Goal: Task Accomplishment & Management: Complete application form

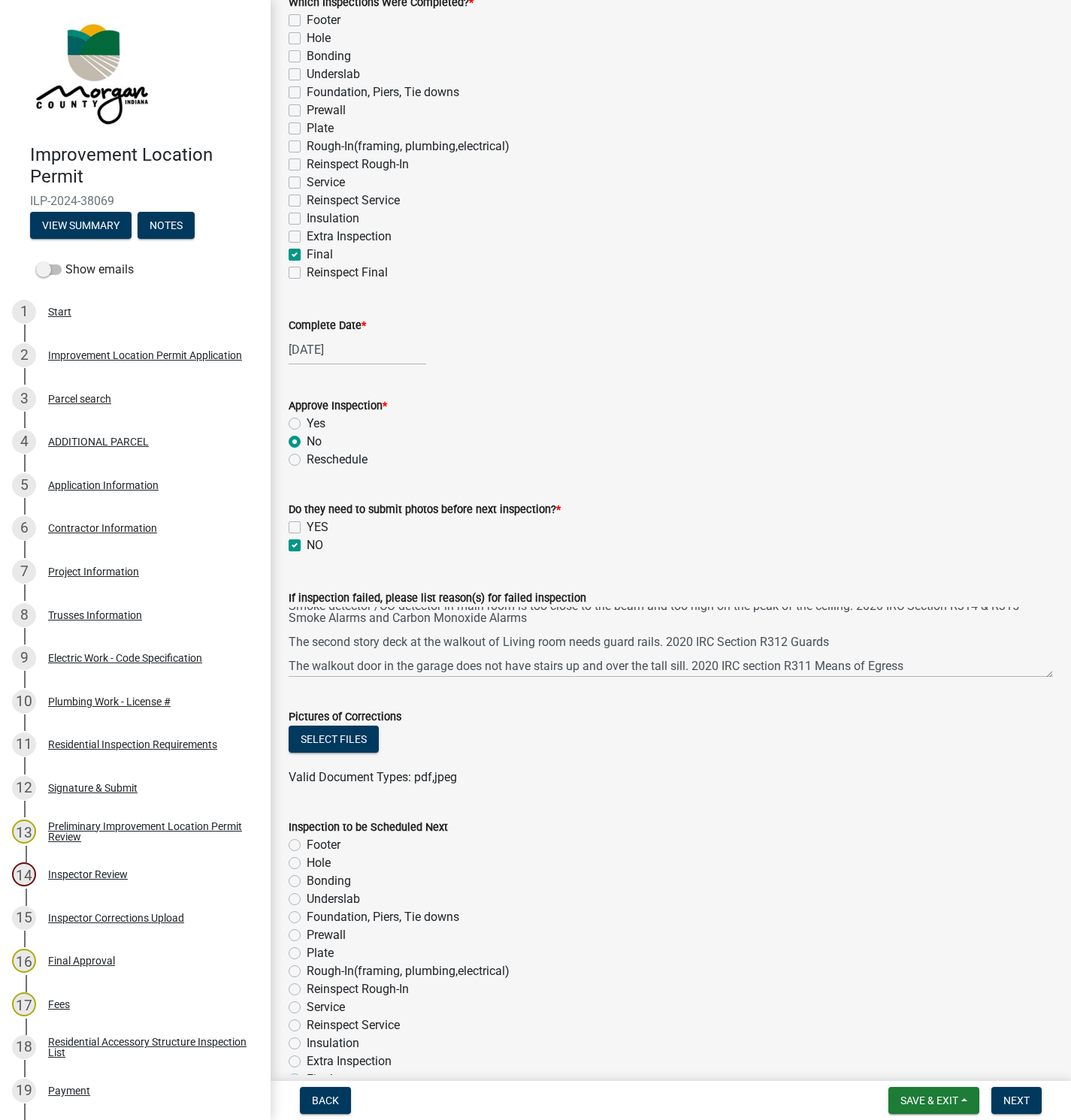
scroll to position [225, 0]
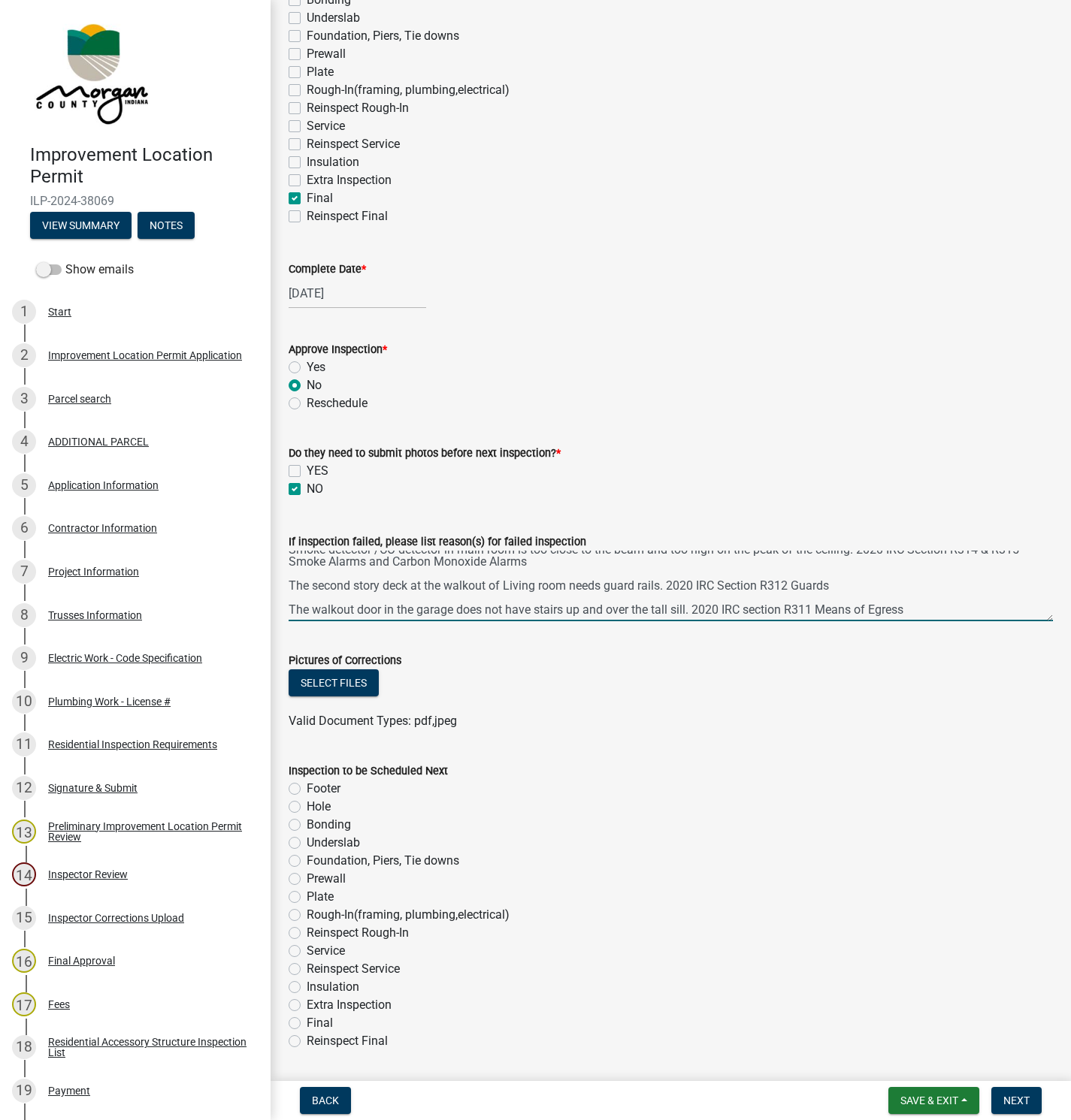
click at [692, 591] on textarea "Smoke detector /CO detector in main room is too close to the beam and too high …" at bounding box center [670, 586] width 764 height 70
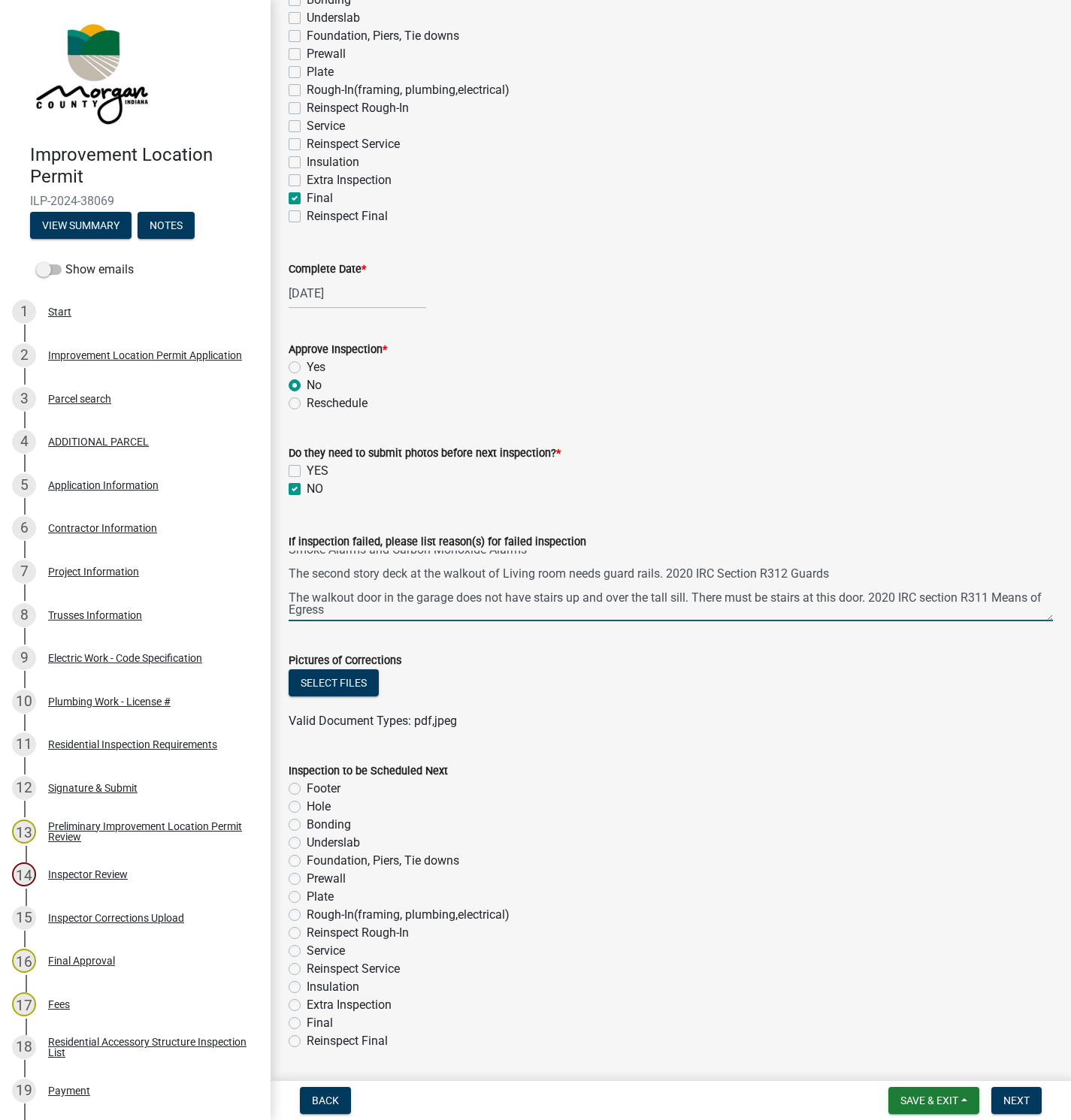
click at [508, 565] on textarea "Smoke detector /CO detector in main room is too close to the beam and too high …" at bounding box center [670, 586] width 764 height 70
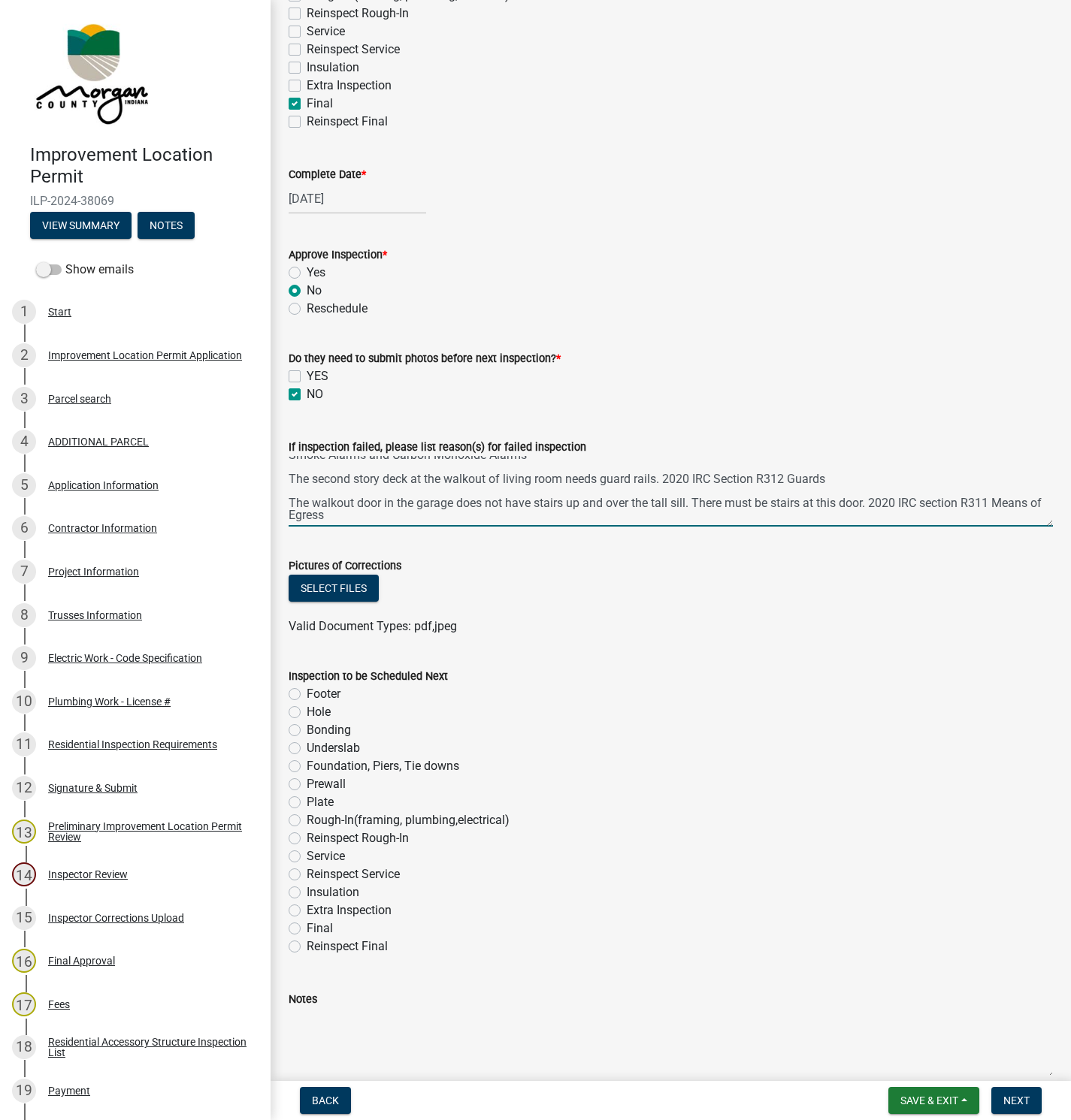
scroll to position [395, 0]
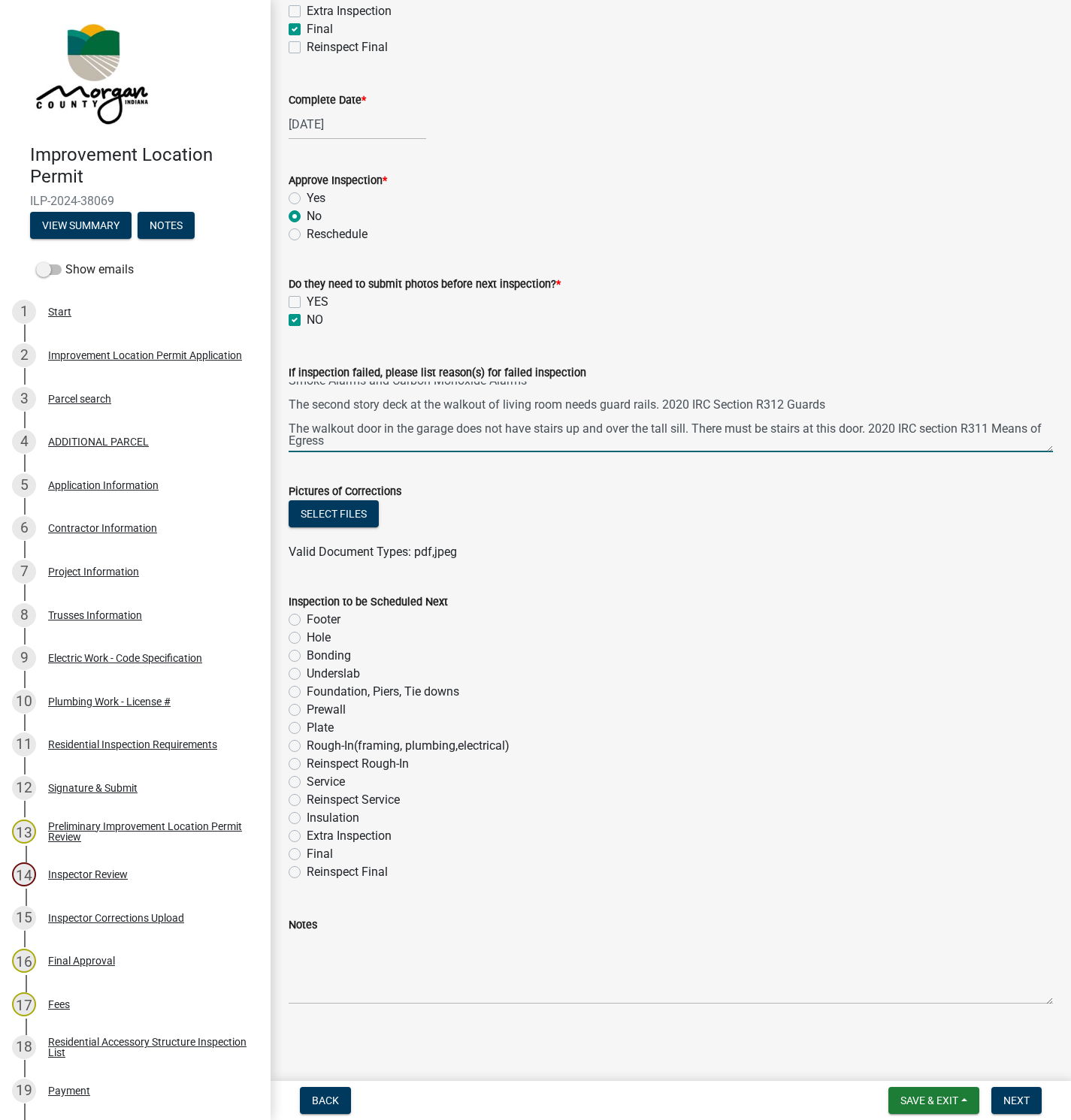
click at [393, 439] on textarea "Smoke detector /CO detector in main room is too close to the beam and too high …" at bounding box center [670, 417] width 764 height 70
click at [402, 433] on textarea "Smoke detector /CO detector in main room is too close to the beam and too high …" at bounding box center [670, 417] width 764 height 70
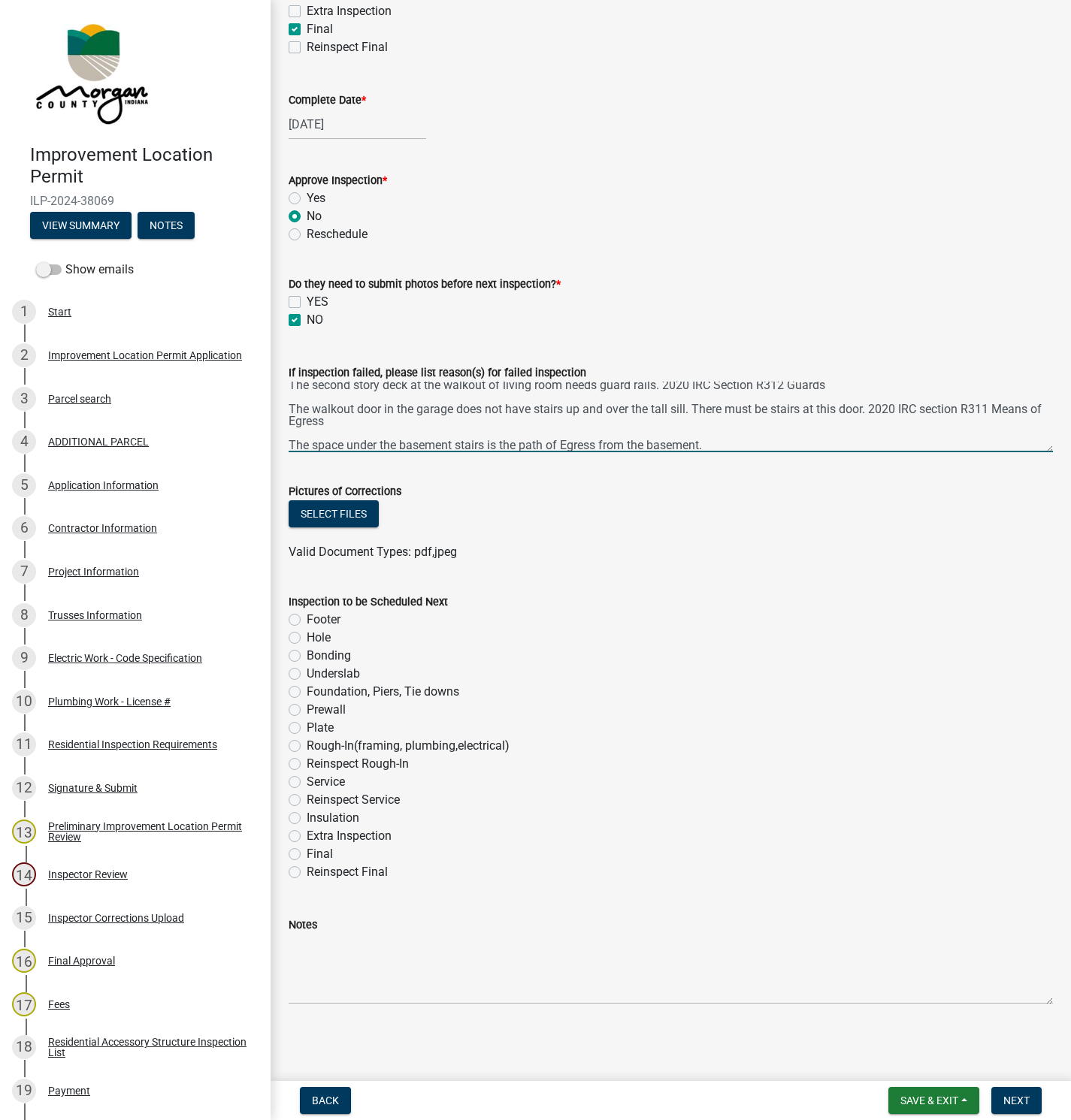
click at [524, 442] on textarea "Smoke detector /CO detector in main room is too close to the beam and too high …" at bounding box center [670, 417] width 764 height 70
click at [724, 445] on textarea "Smoke detector /CO detector in main room is too close to the beam and too high …" at bounding box center [670, 417] width 764 height 70
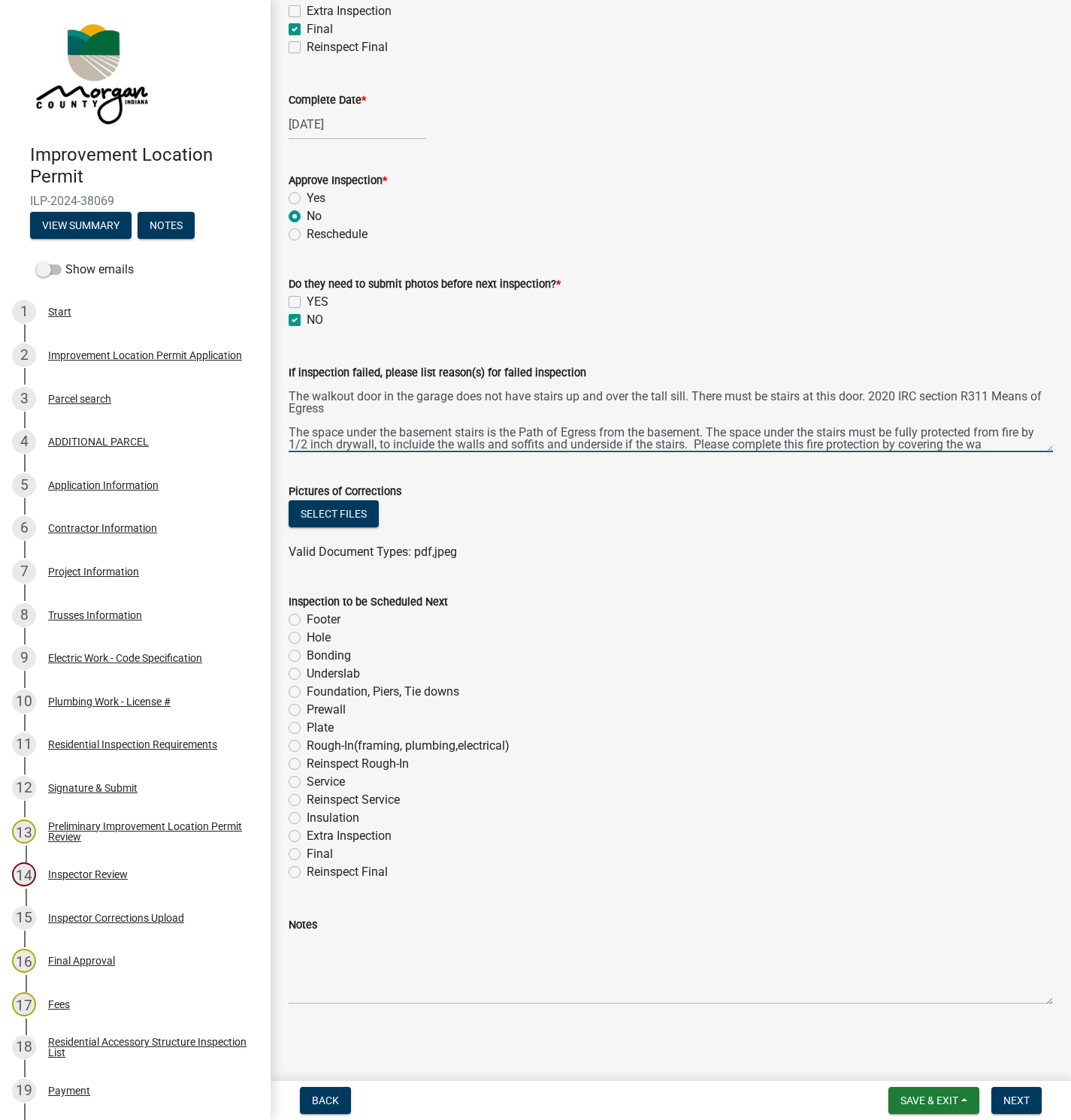
scroll to position [68, 0]
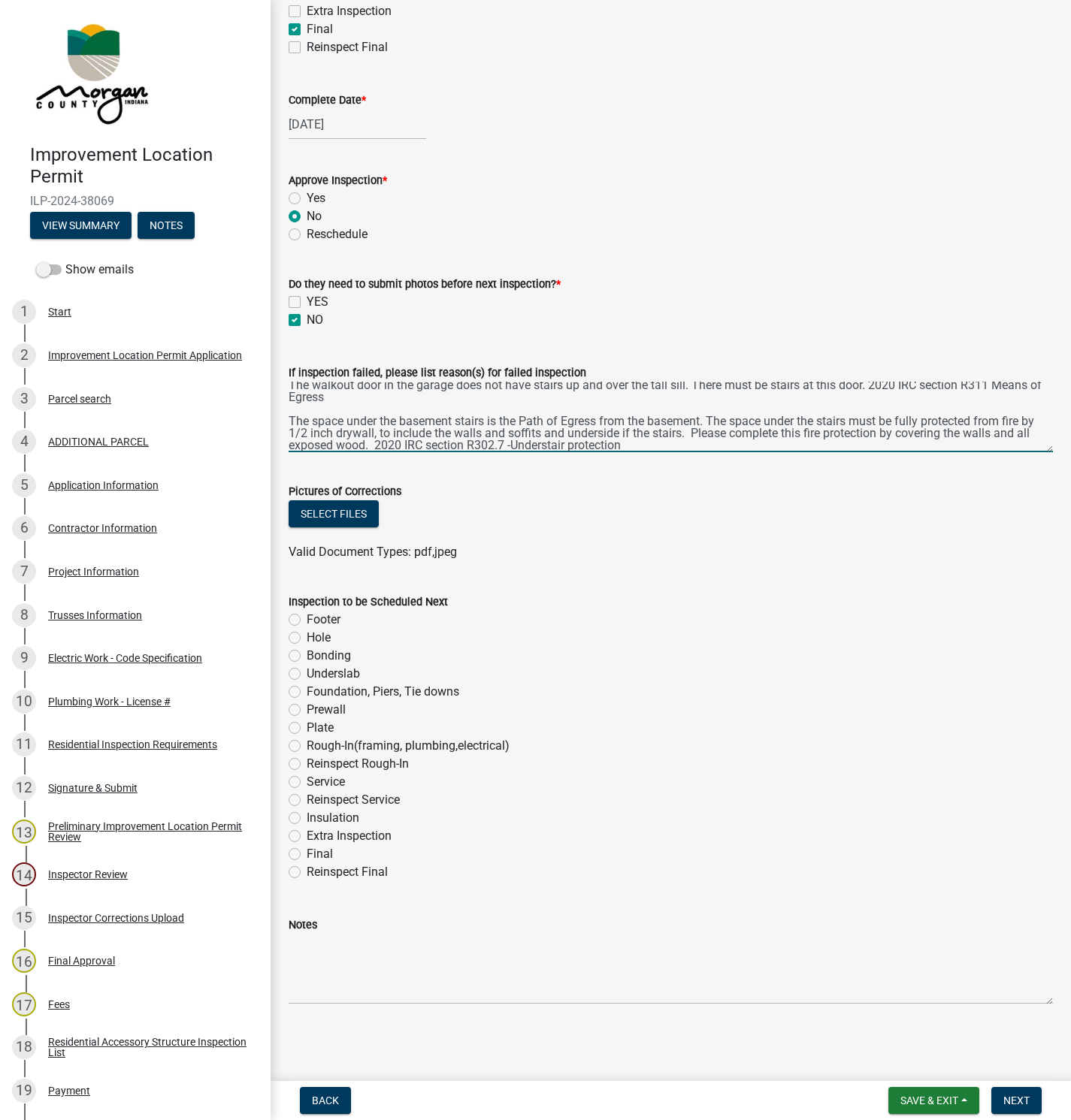
click at [659, 427] on textarea "Smoke detector /CO detector in main room is too close to the beam and too high …" at bounding box center [670, 417] width 764 height 70
click at [659, 435] on textarea "Smoke detector /CO detector in main room is too close to the beam and too high …" at bounding box center [670, 417] width 764 height 70
click at [433, 444] on textarea "Smoke detector /CO detector in main room is too close to the beam and too high …" at bounding box center [670, 417] width 764 height 70
click at [585, 445] on textarea "Smoke detector /CO detector in main room is too close to the beam and too high …" at bounding box center [670, 417] width 764 height 70
type textarea "Smoke detector /CO detector in main room is too close to the beam and too high …"
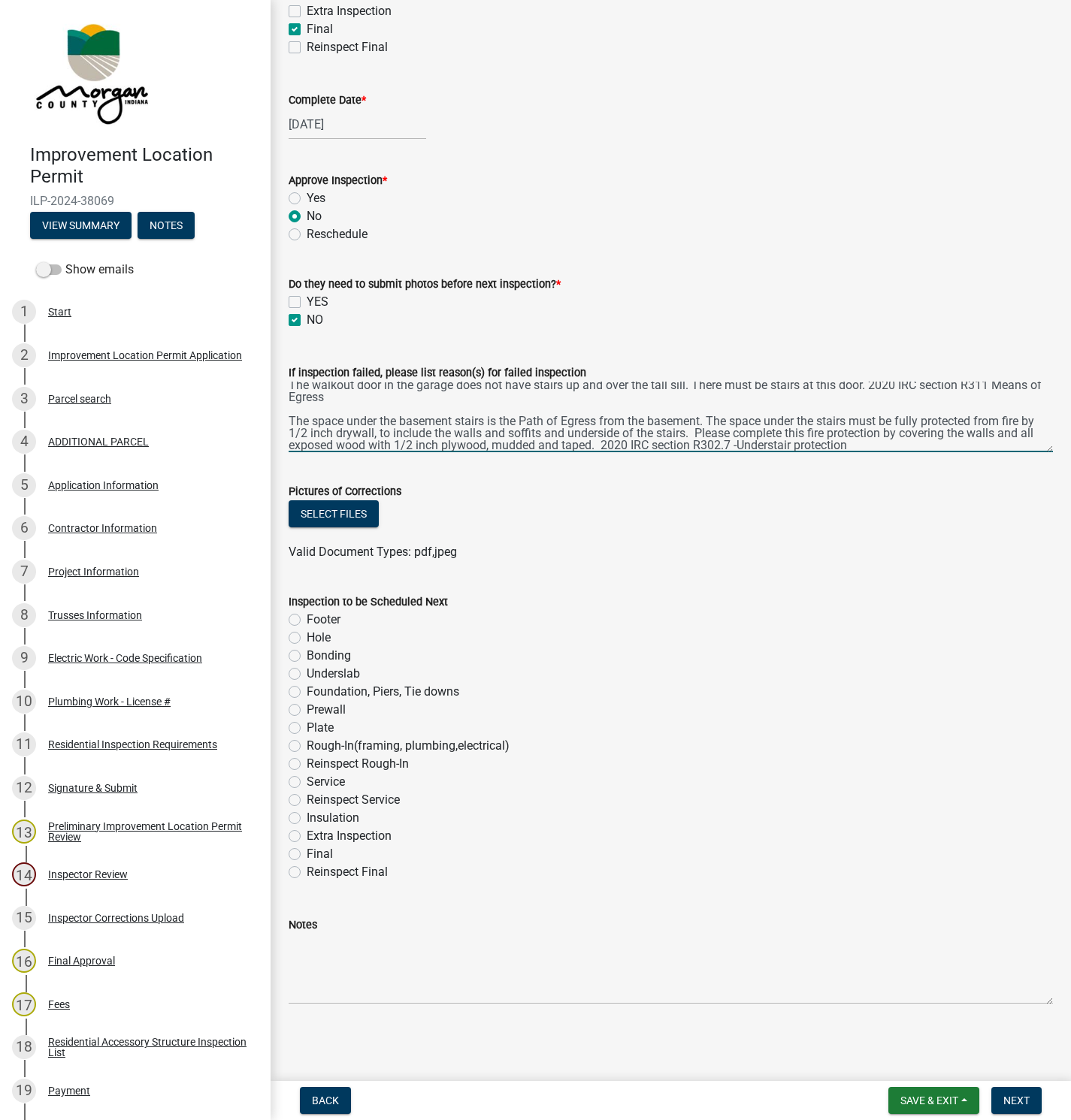
click at [306, 872] on label "Reinspect Final" at bounding box center [346, 872] width 81 height 18
click at [306, 872] on input "Reinspect Final" at bounding box center [311, 868] width 10 height 10
radio input "true"
click at [1012, 1096] on span "Next" at bounding box center [1016, 1101] width 26 height 12
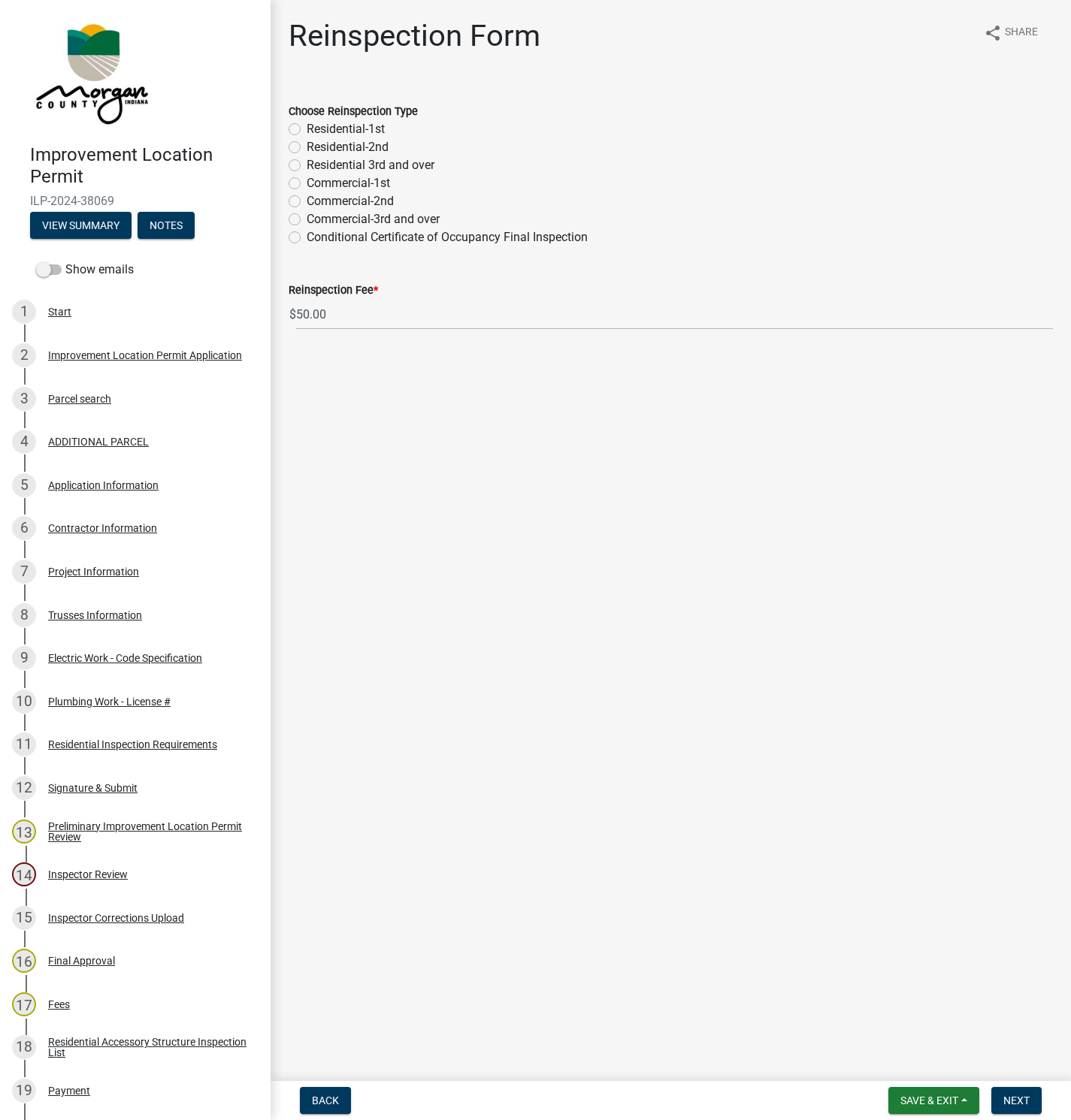
click at [306, 124] on label "Residential-1st" at bounding box center [345, 130] width 78 height 18
click at [306, 124] on input "Residential-1st" at bounding box center [311, 125] width 10 height 10
radio input "true"
click at [1006, 1098] on span "Next" at bounding box center [1016, 1101] width 26 height 12
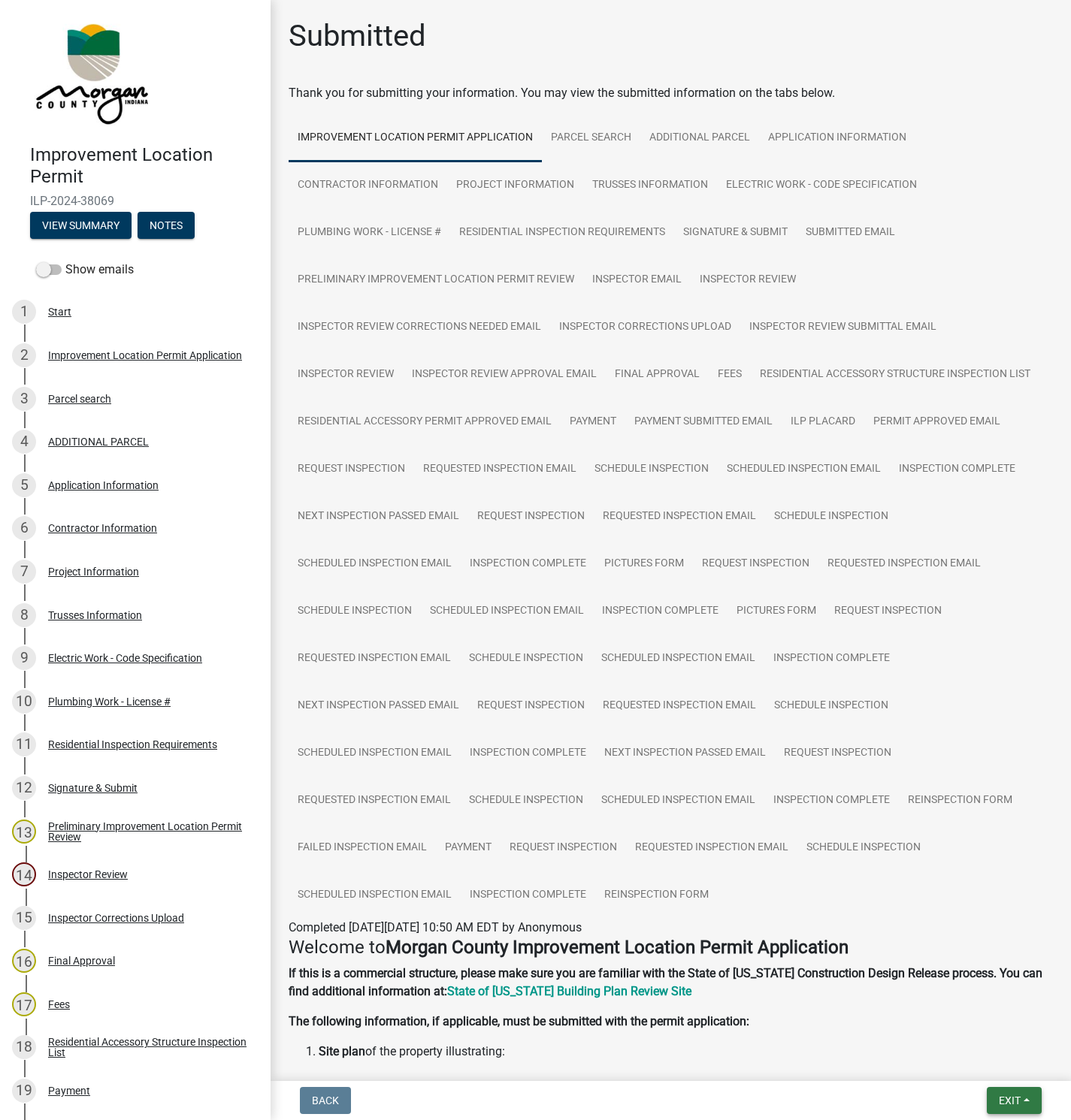
click at [1000, 1097] on span "Exit" at bounding box center [1010, 1101] width 22 height 12
click at [971, 1056] on button "Save & Exit" at bounding box center [981, 1061] width 120 height 36
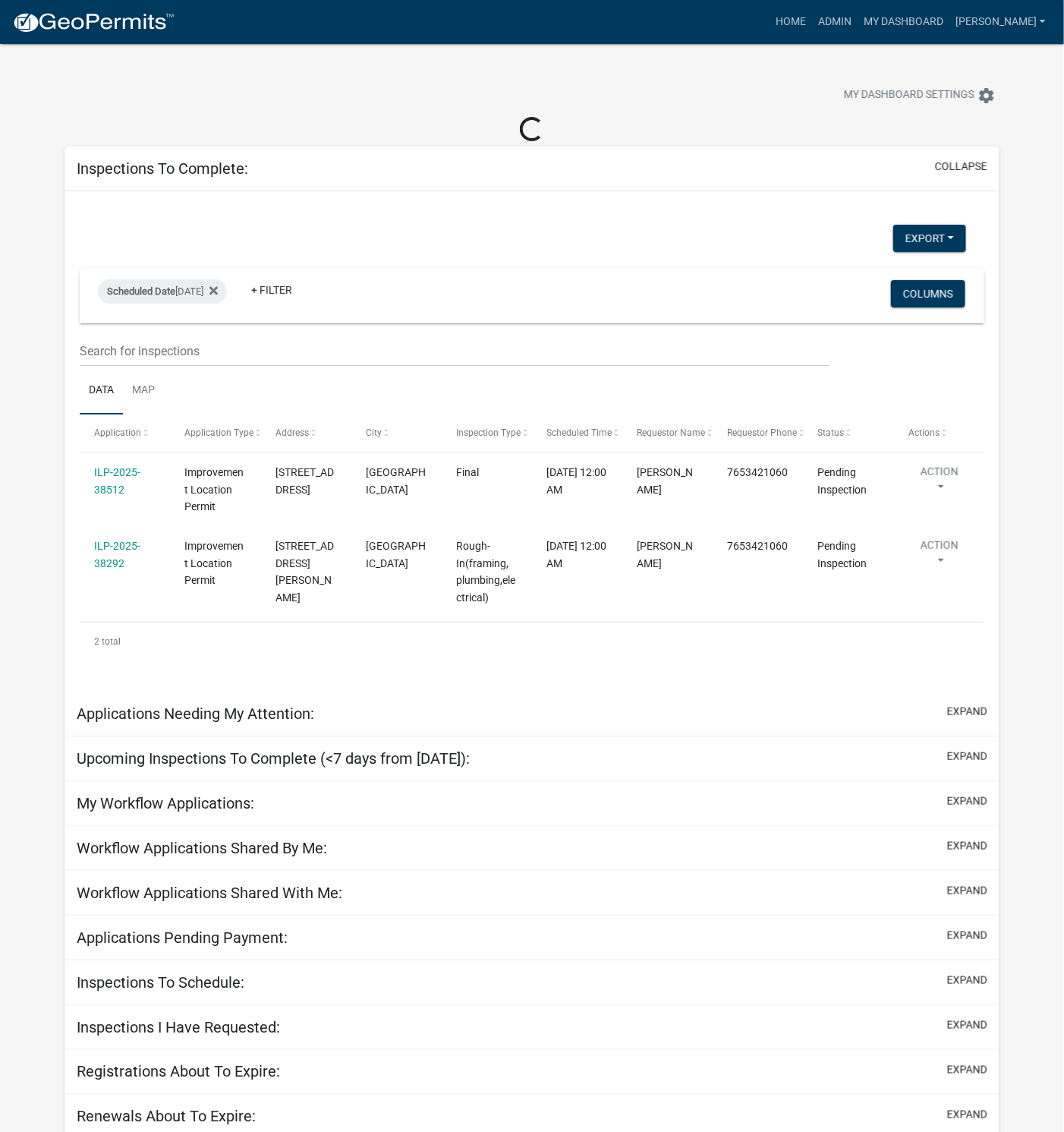
select select "1: 25"
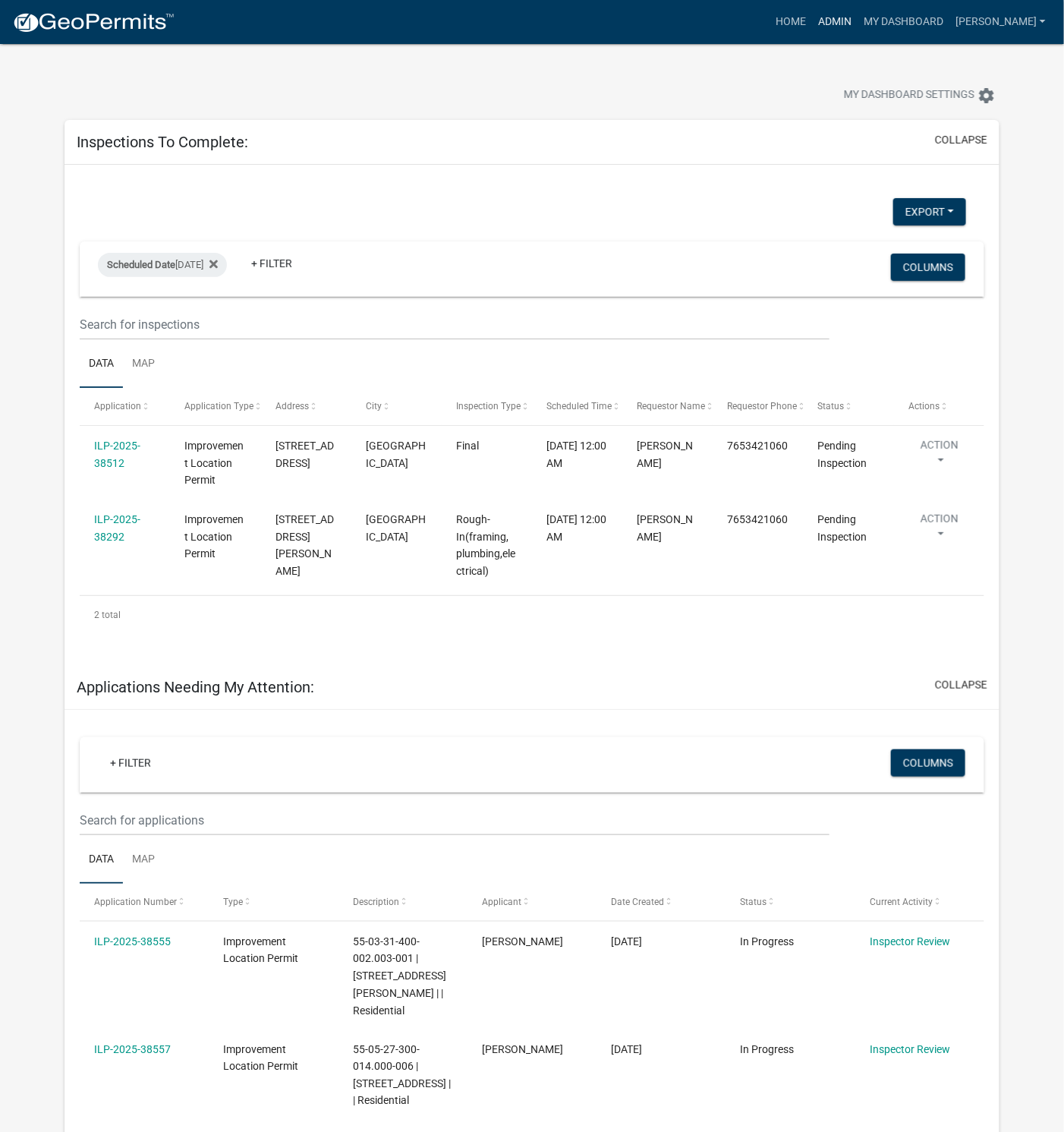
click at [858, 16] on link "Admin" at bounding box center [835, 22] width 46 height 29
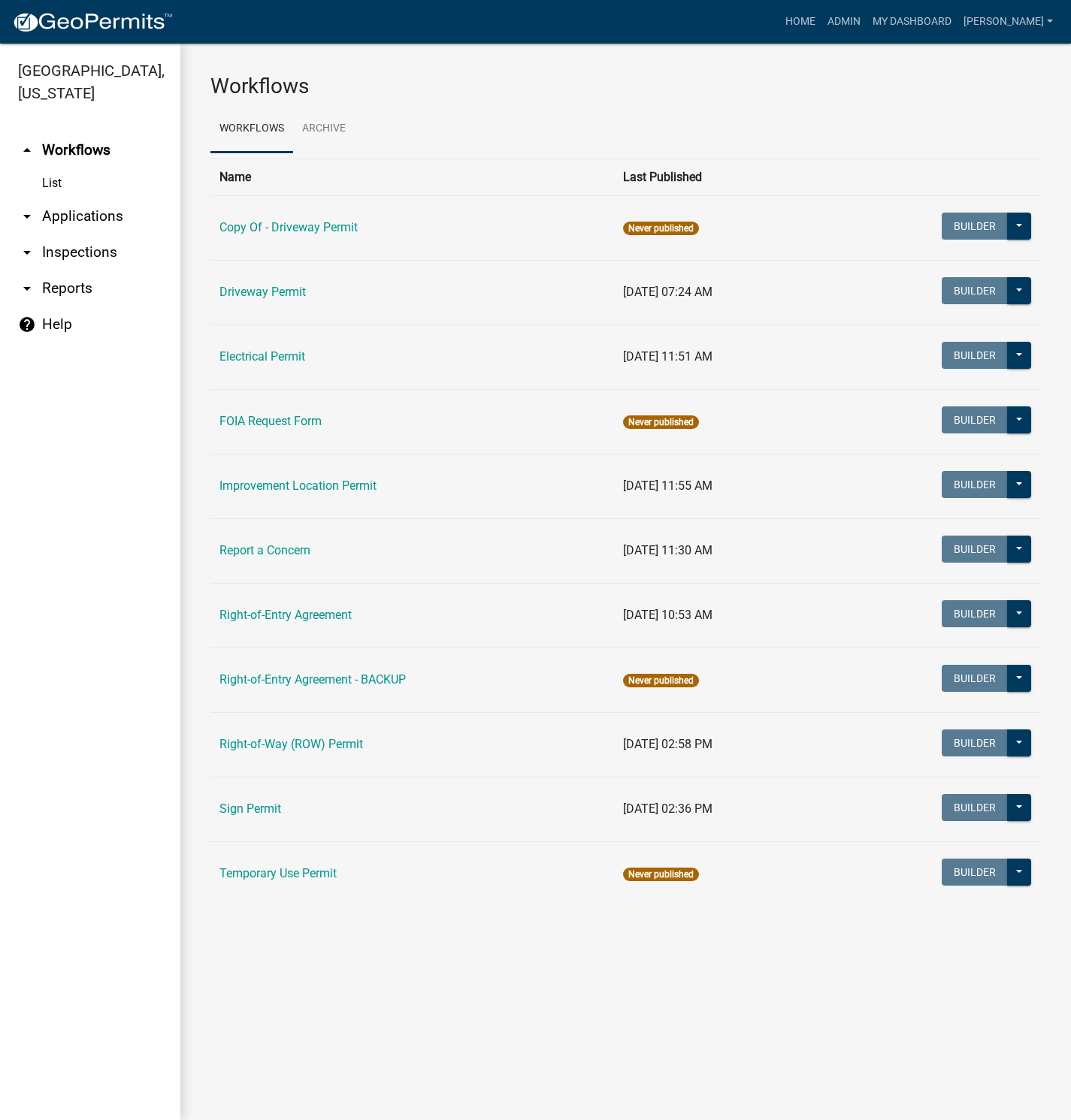
click at [291, 488] on link "Improvement Location Permit" at bounding box center [298, 485] width 157 height 14
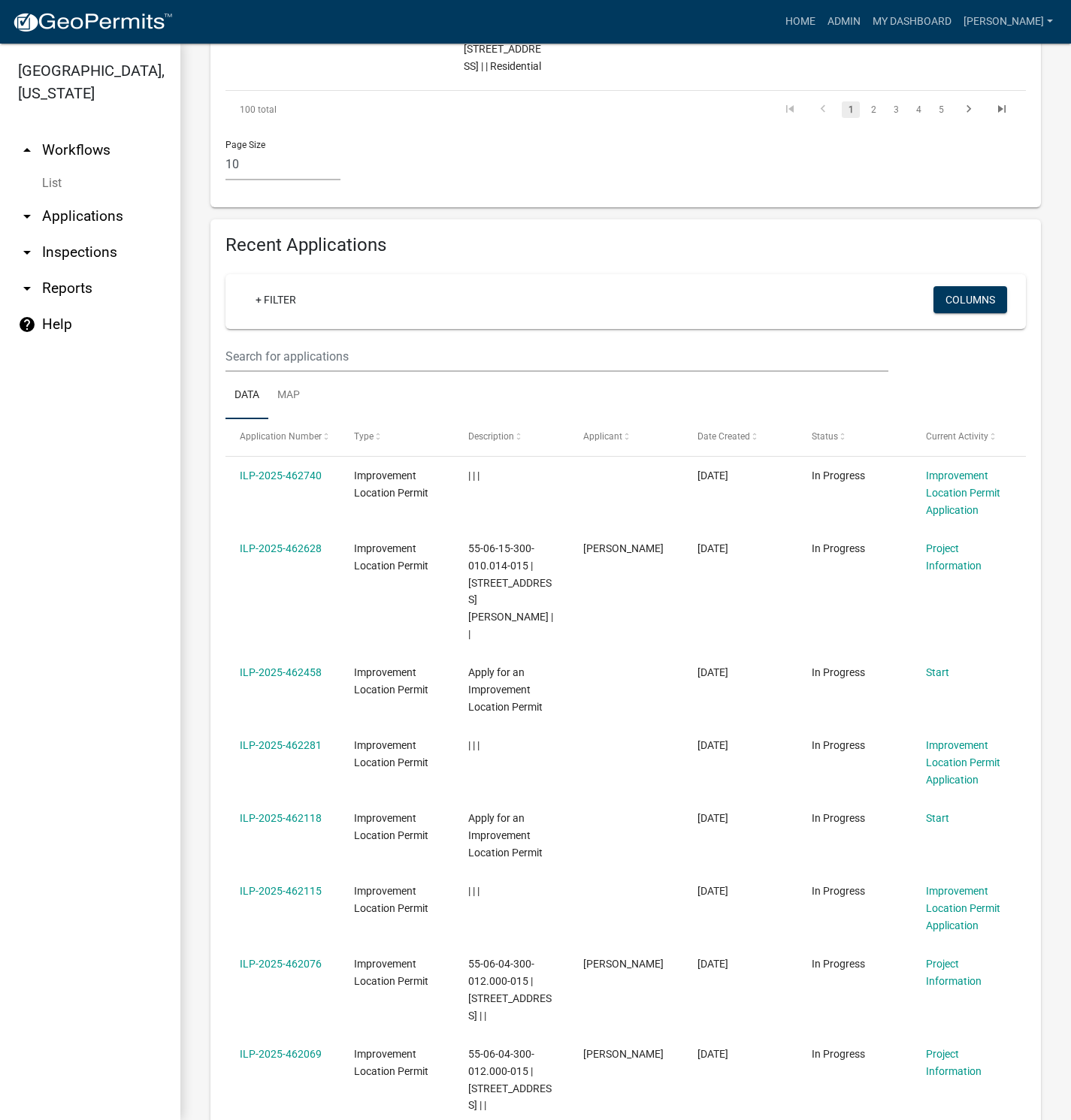
scroll to position [1465, 0]
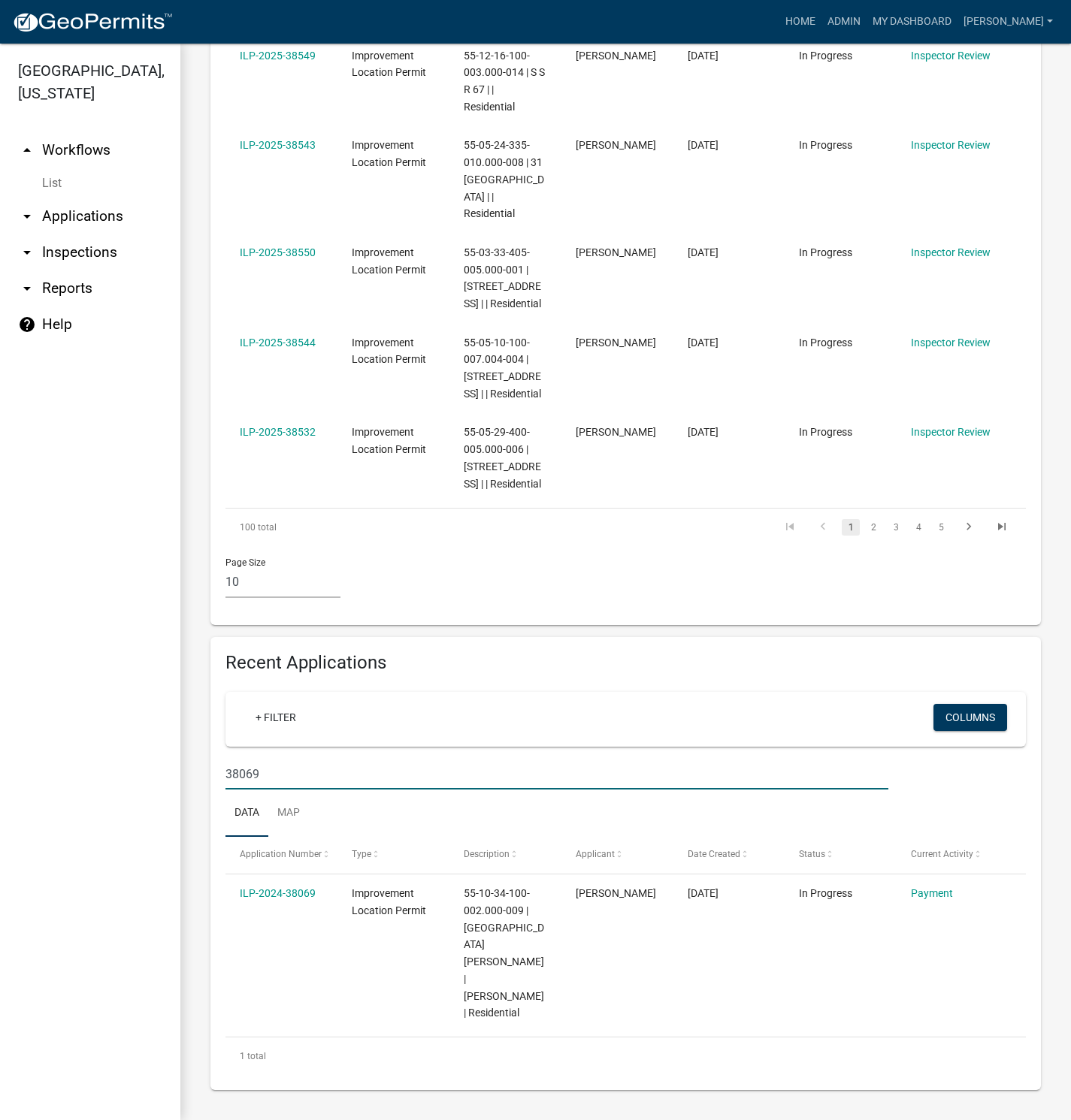
scroll to position [963, 0]
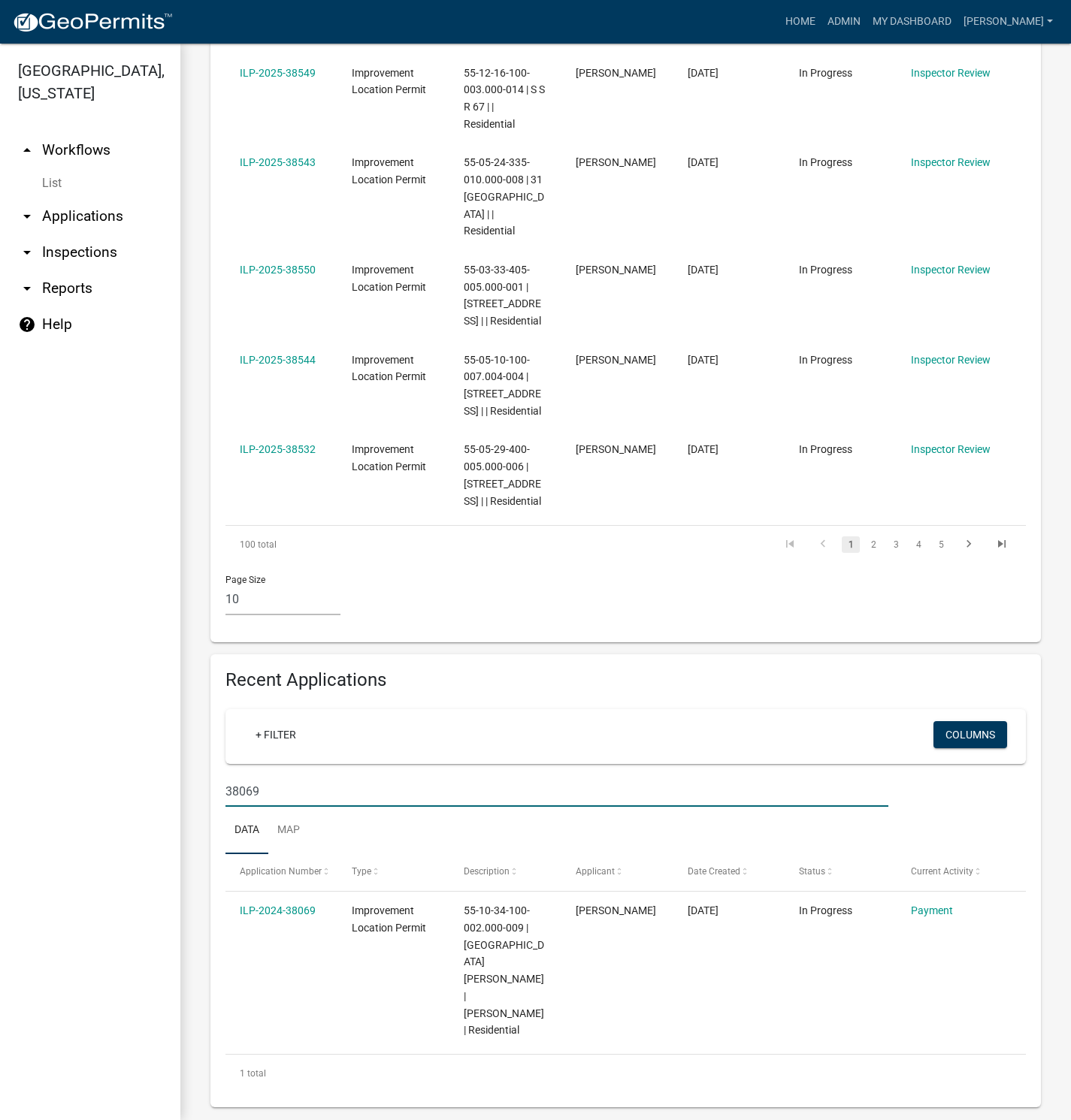
type input "38069"
click at [302, 917] on link "ILP-2024-38069" at bounding box center [278, 910] width 76 height 12
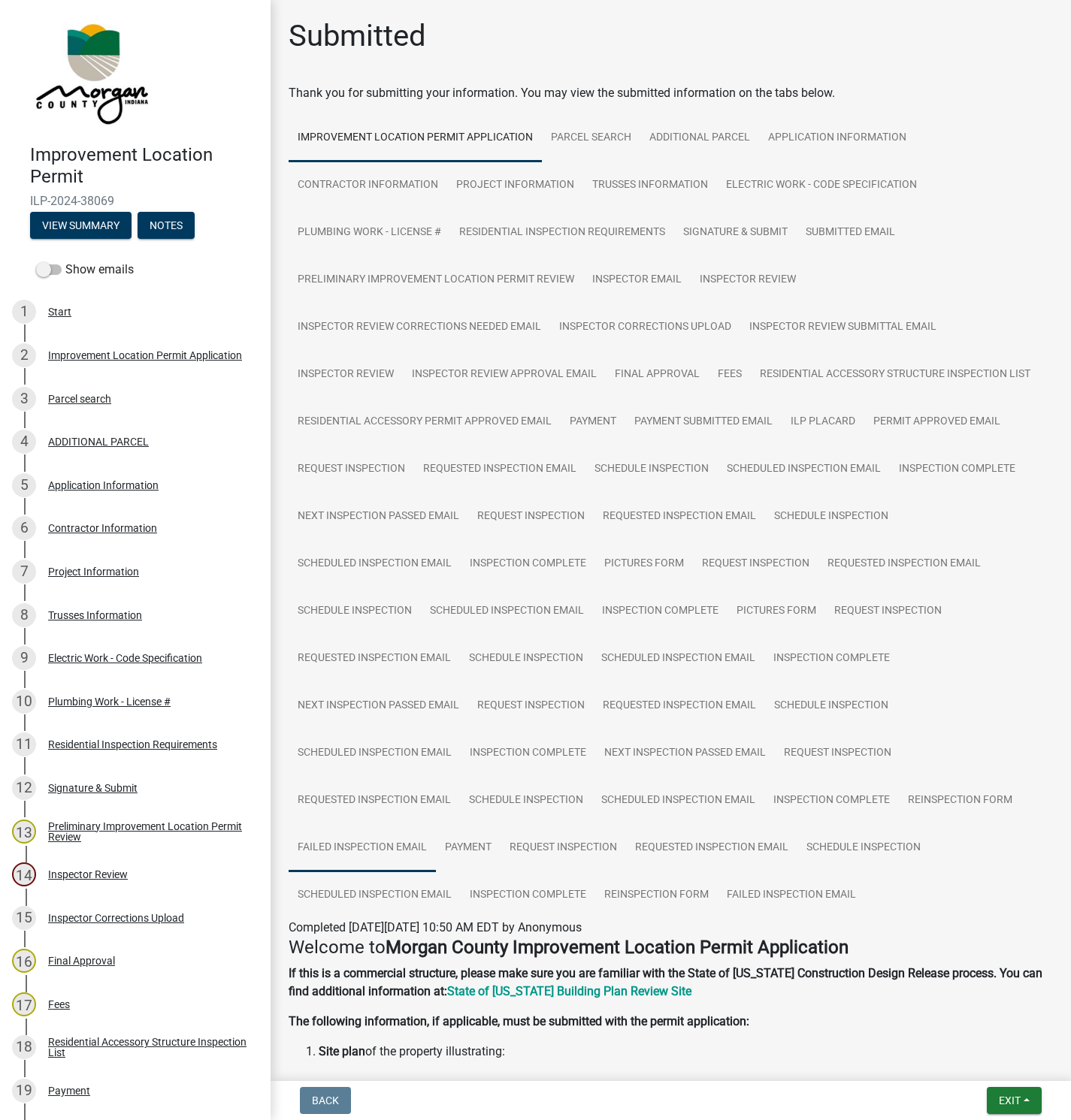
click at [361, 844] on link "Failed Inspection Email" at bounding box center [362, 847] width 147 height 48
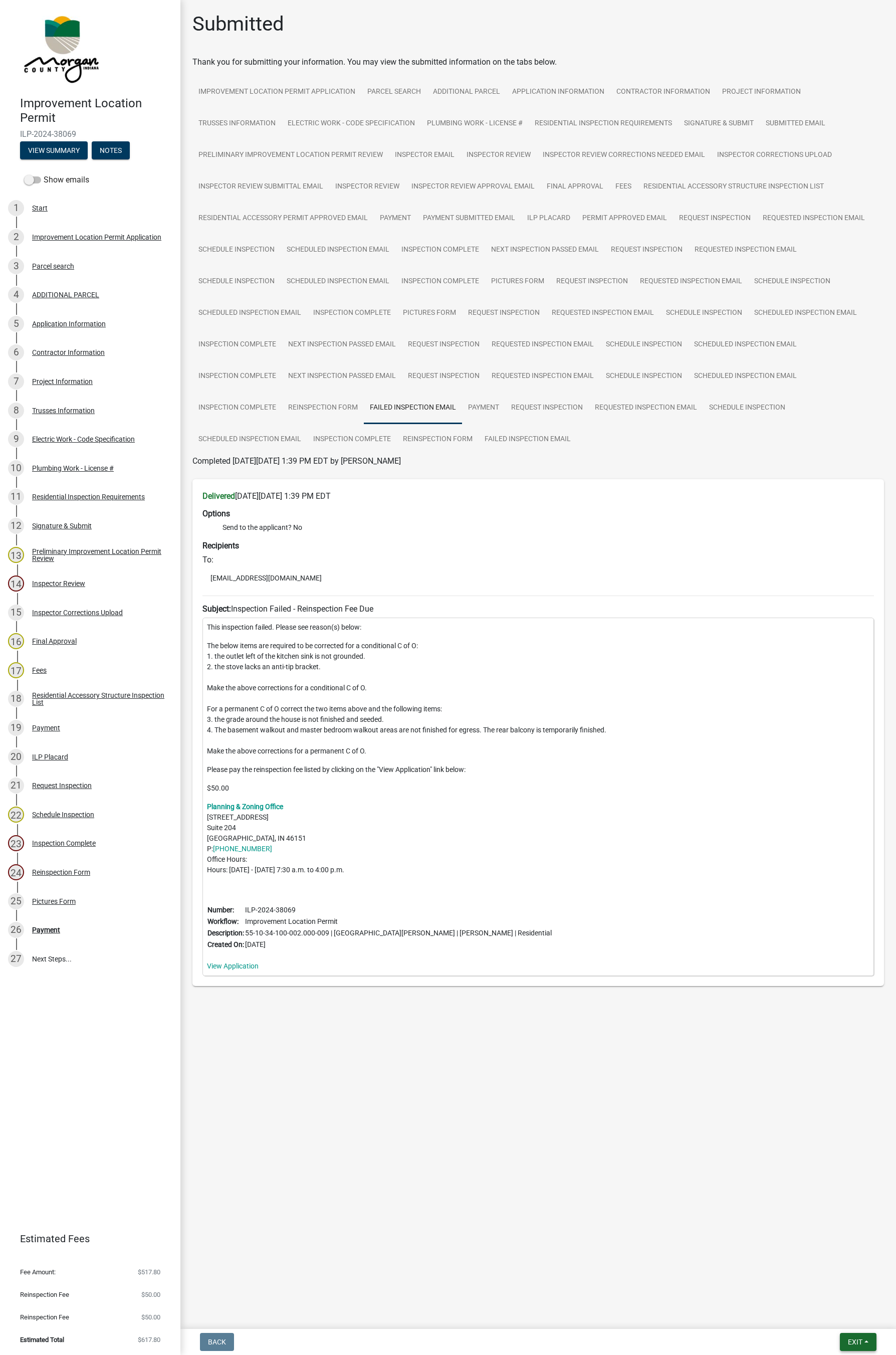
click at [714, 747] on button "Exit" at bounding box center [858, 1342] width 37 height 18
click at [714, 747] on button "Save & Exit" at bounding box center [836, 1316] width 80 height 24
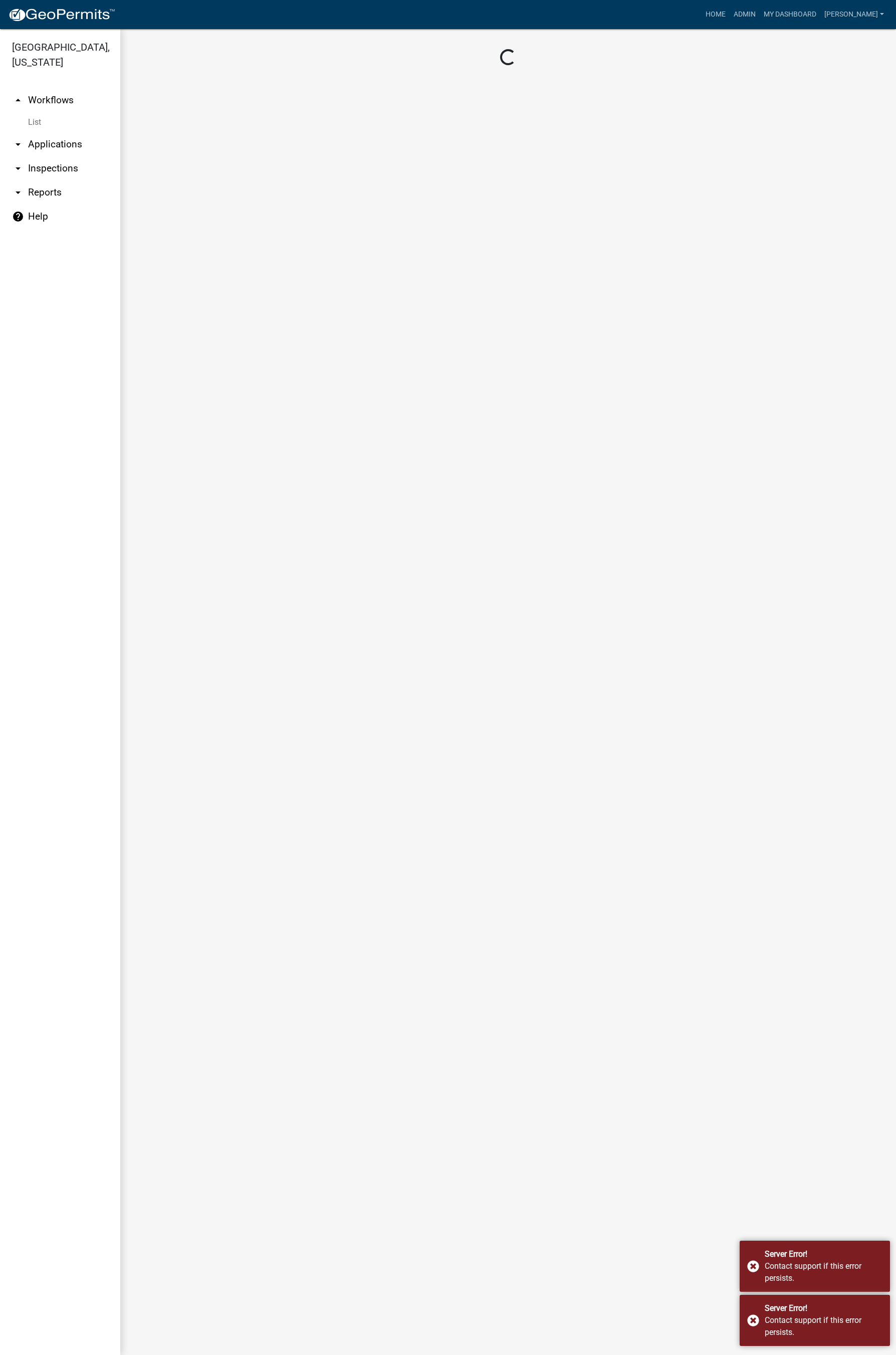
click at [714, 747] on main "Loading..." at bounding box center [508, 692] width 775 height 1326
click at [714, 747] on div "Server Error! Contact support if this error persists." at bounding box center [815, 1266] width 150 height 51
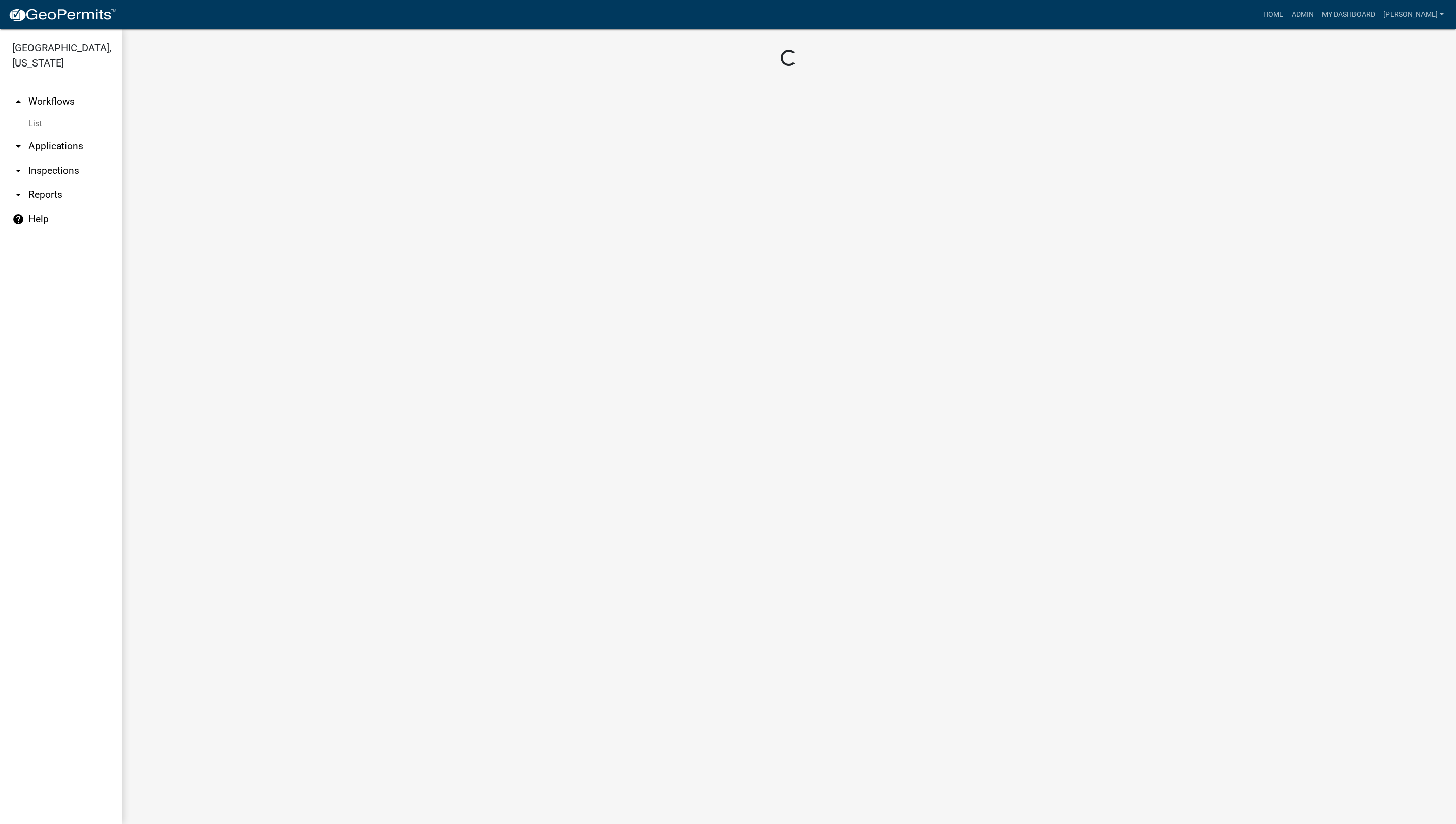
click at [713, 396] on main "Loading..." at bounding box center [789, 427] width 1334 height 795
click at [723, 408] on main "Loading..." at bounding box center [789, 427] width 1334 height 795
